Goal: Information Seeking & Learning: Compare options

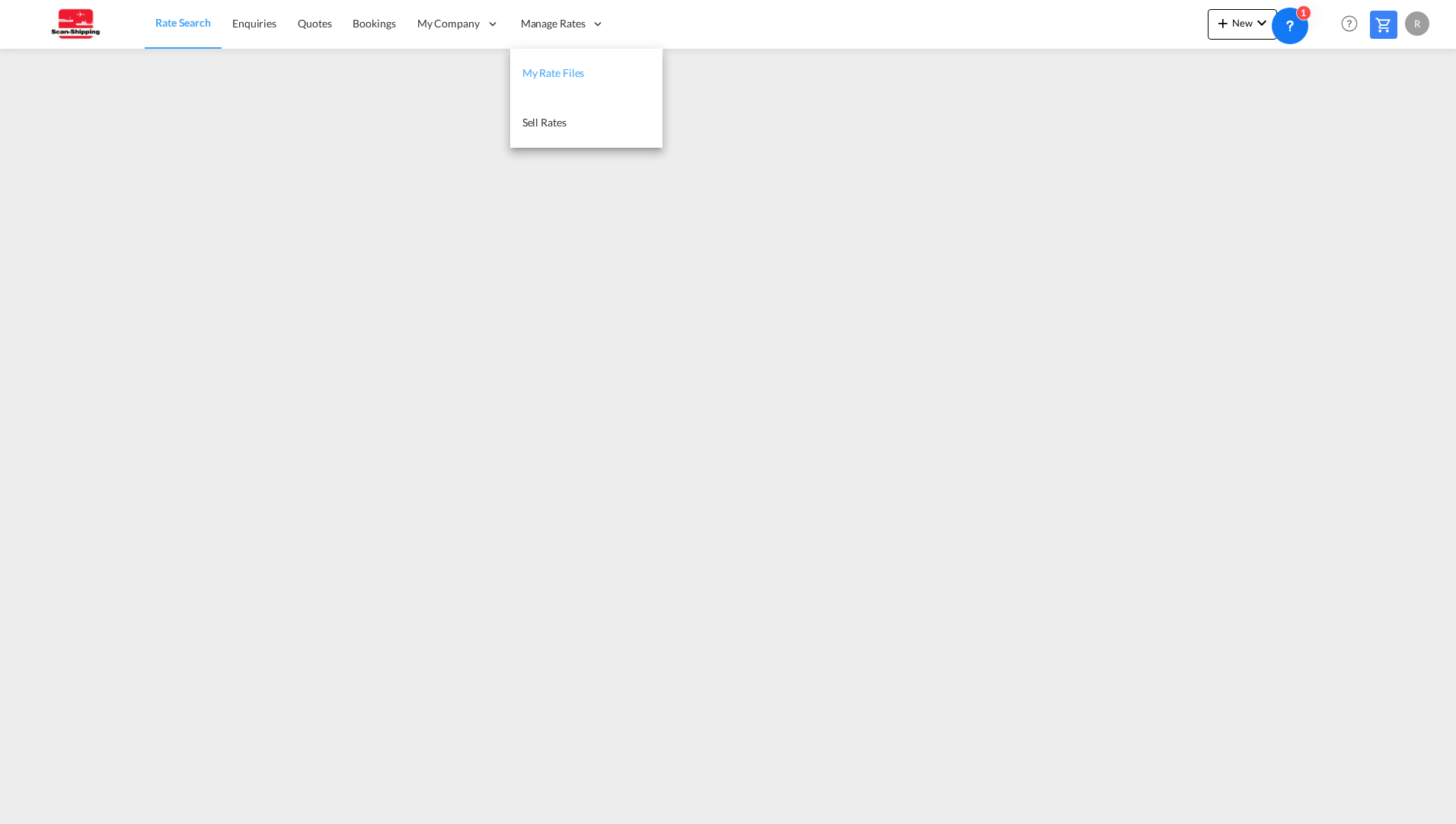
click at [554, 67] on span "My Rate Files" at bounding box center [554, 73] width 63 height 13
click at [178, 36] on link "Rate Search" at bounding box center [182, 24] width 76 height 49
